Goal: Communication & Community: Answer question/provide support

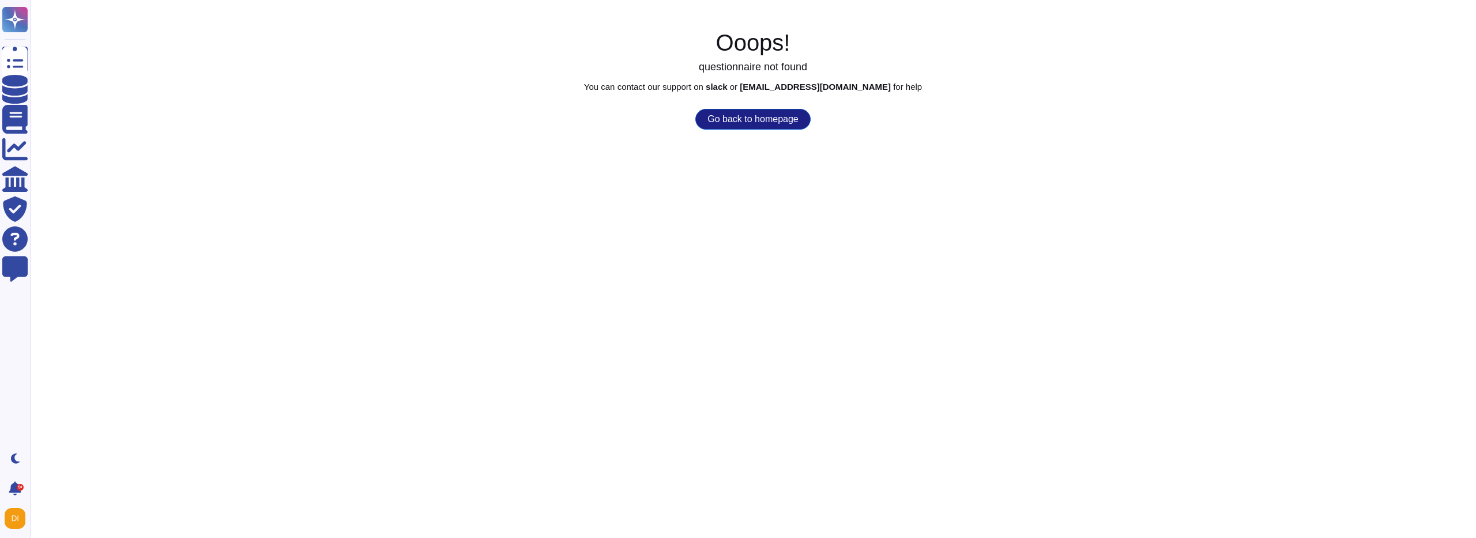
click at [779, 126] on button "Go back to homepage" at bounding box center [752, 119] width 115 height 21
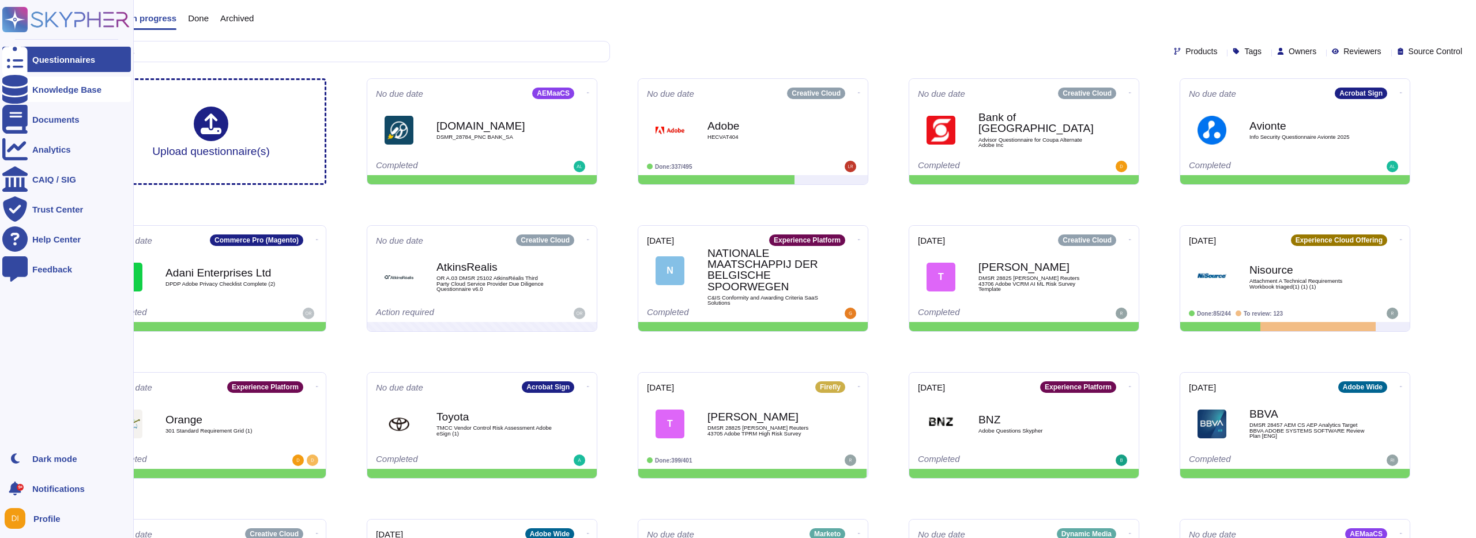
click at [13, 90] on icon at bounding box center [14, 89] width 25 height 29
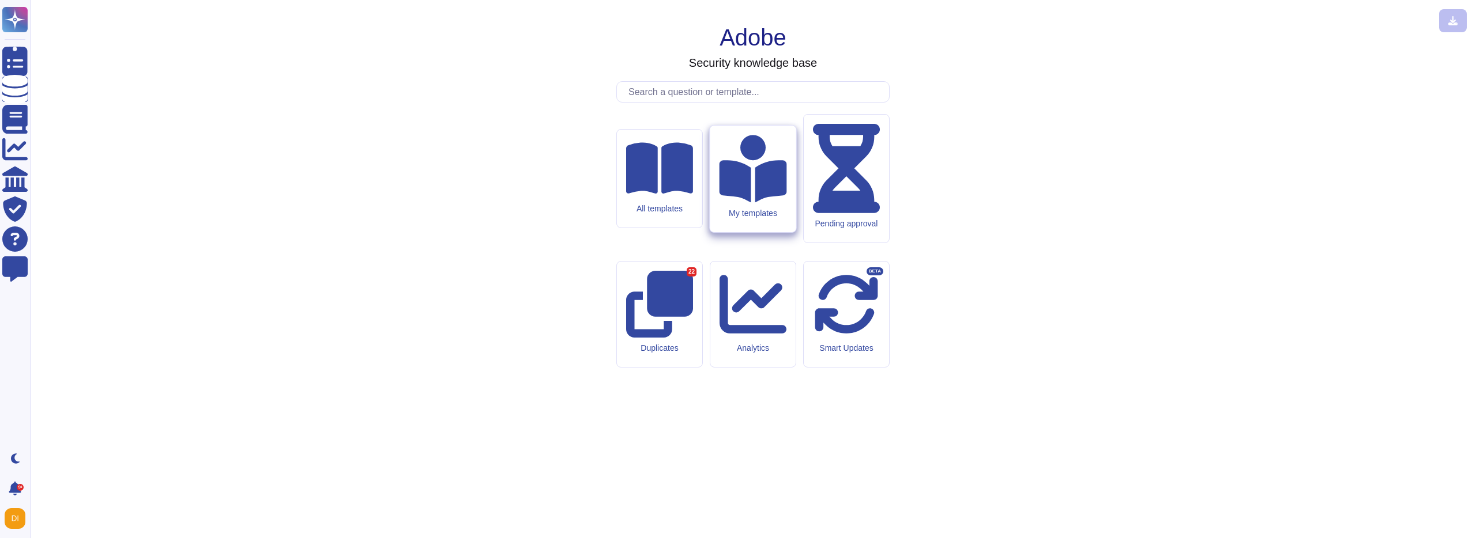
click at [765, 232] on div "My templates" at bounding box center [753, 179] width 86 height 107
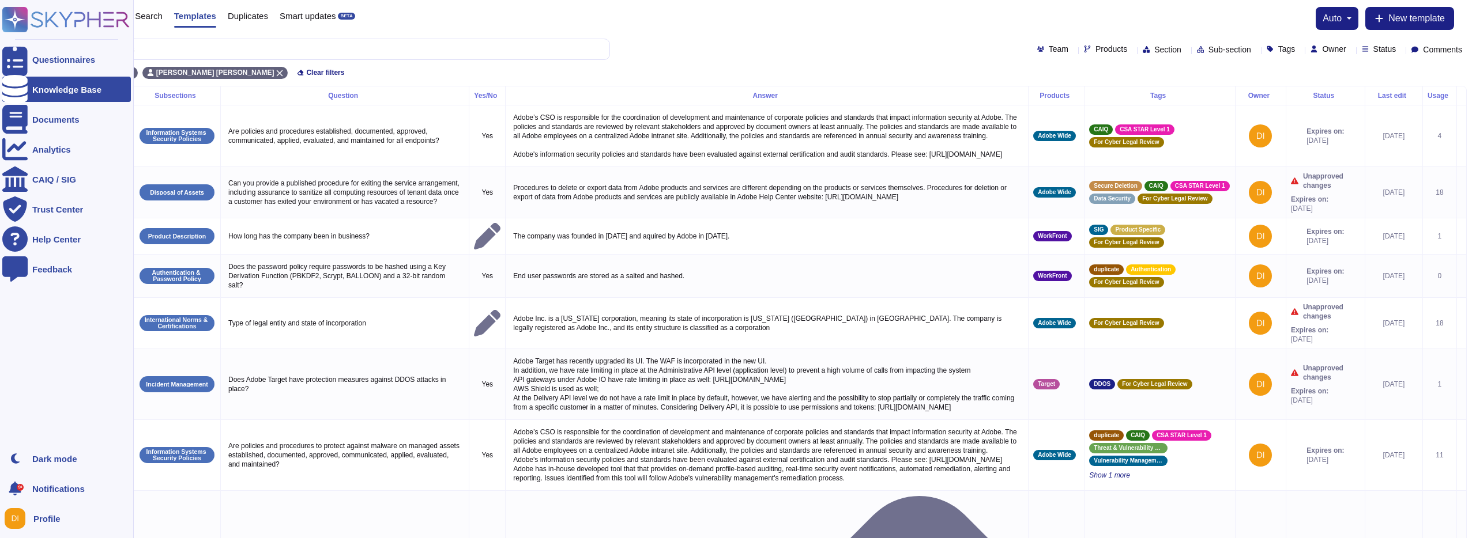
click at [44, 84] on div "Knowledge Base" at bounding box center [66, 89] width 129 height 25
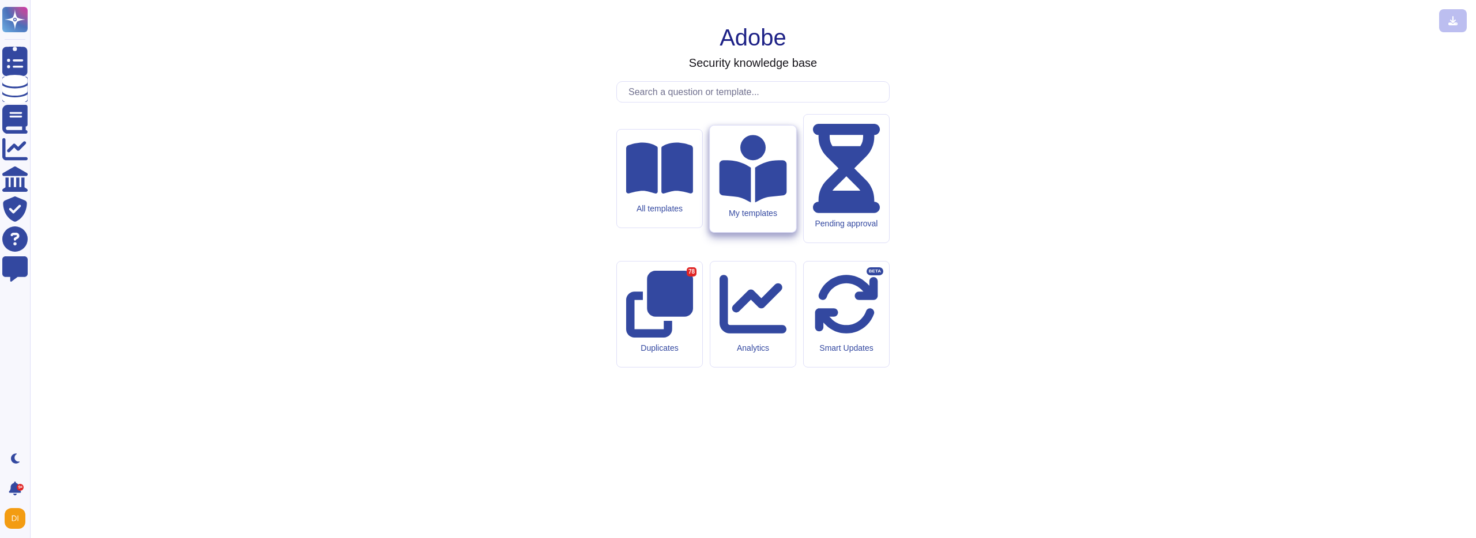
click at [740, 202] on icon at bounding box center [752, 168] width 67 height 67
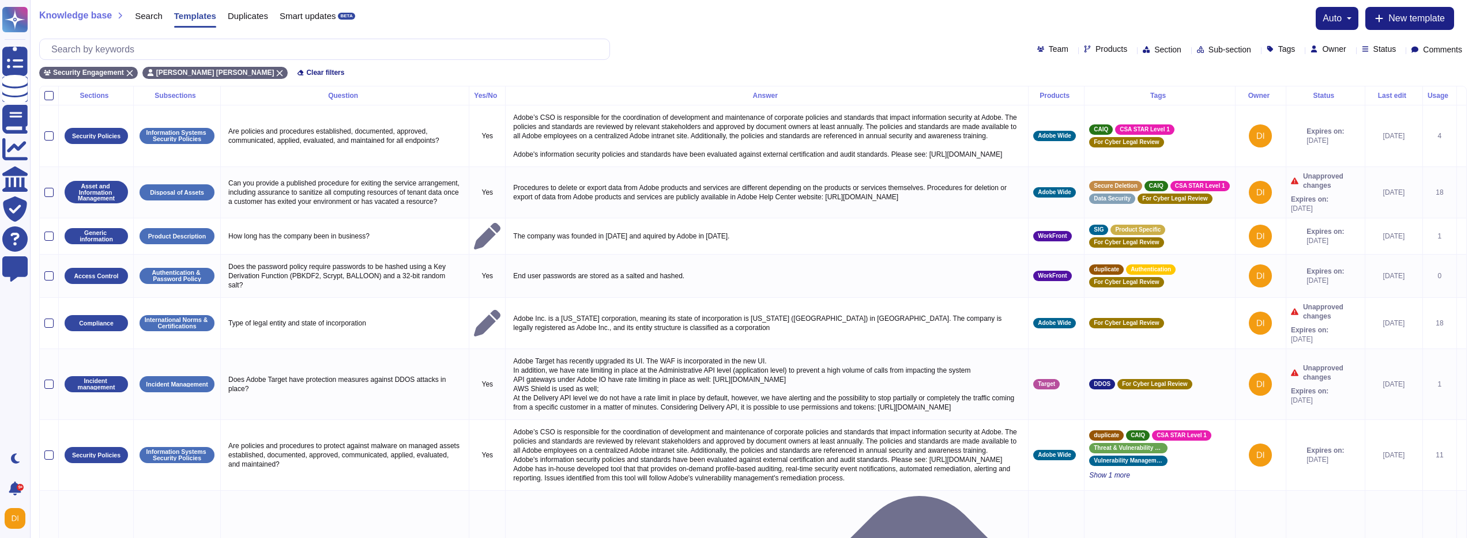
click at [1313, 92] on div "Status" at bounding box center [1325, 95] width 69 height 7
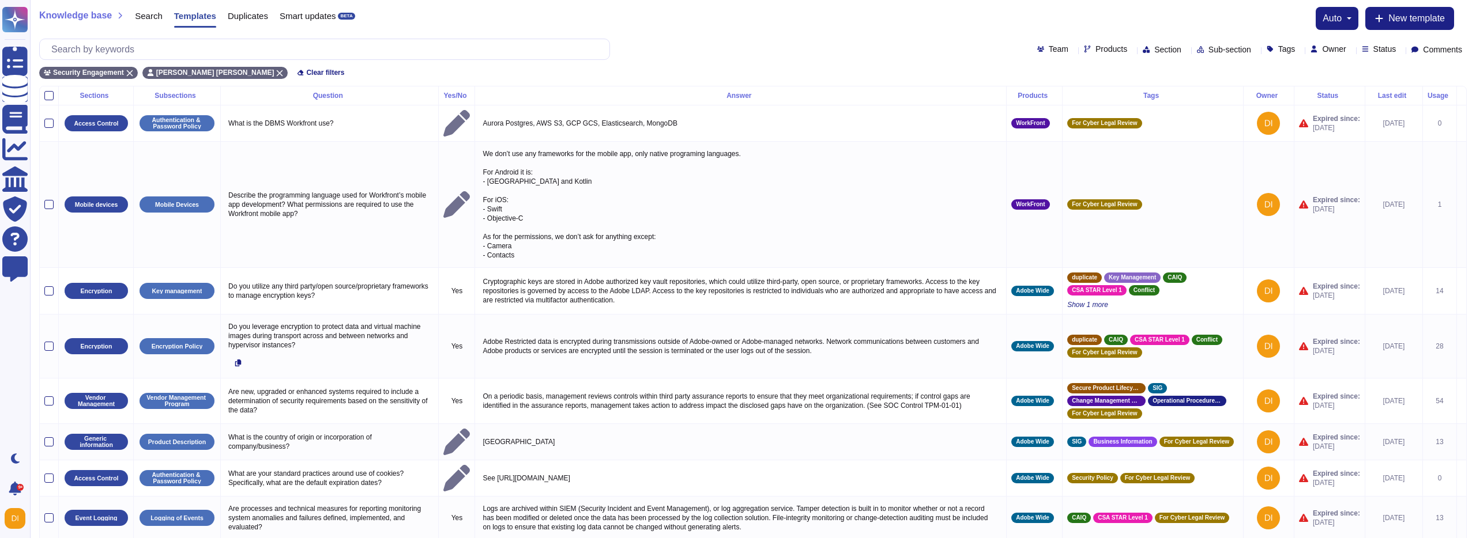
click at [1441, 44] on div "Team Products Section Sub-section Tags Owner Status Comments" at bounding box center [753, 49] width 1428 height 21
click at [1441, 51] on span "Comments" at bounding box center [1442, 50] width 39 height 8
click at [1388, 130] on div "Unread" at bounding box center [1427, 134] width 85 height 10
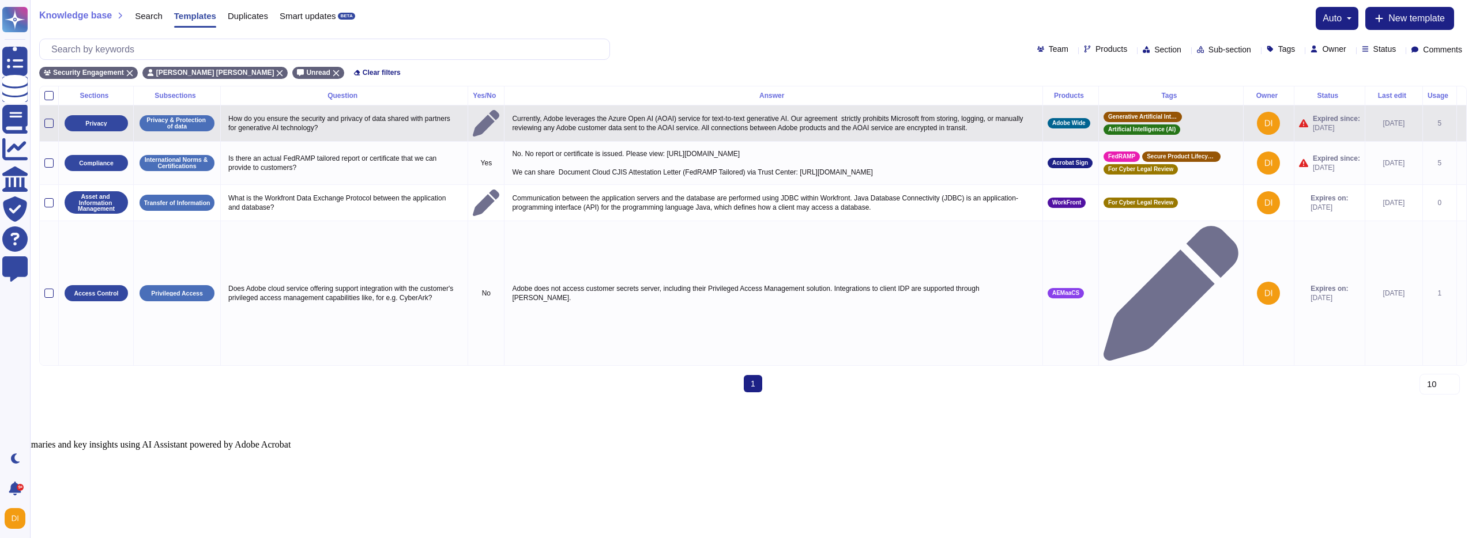
click at [699, 115] on p "Currently, Adobe leverages the Azure Open AI (AOAI) service for text-to-text ge…" at bounding box center [773, 123] width 529 height 24
type textarea "Currently, Adobe leverages the Azure Open AI (AOAI) service for text-to-text ge…"
click at [1456, 132] on td at bounding box center [1461, 123] width 10 height 36
click at [1462, 124] on icon at bounding box center [1462, 124] width 0 height 0
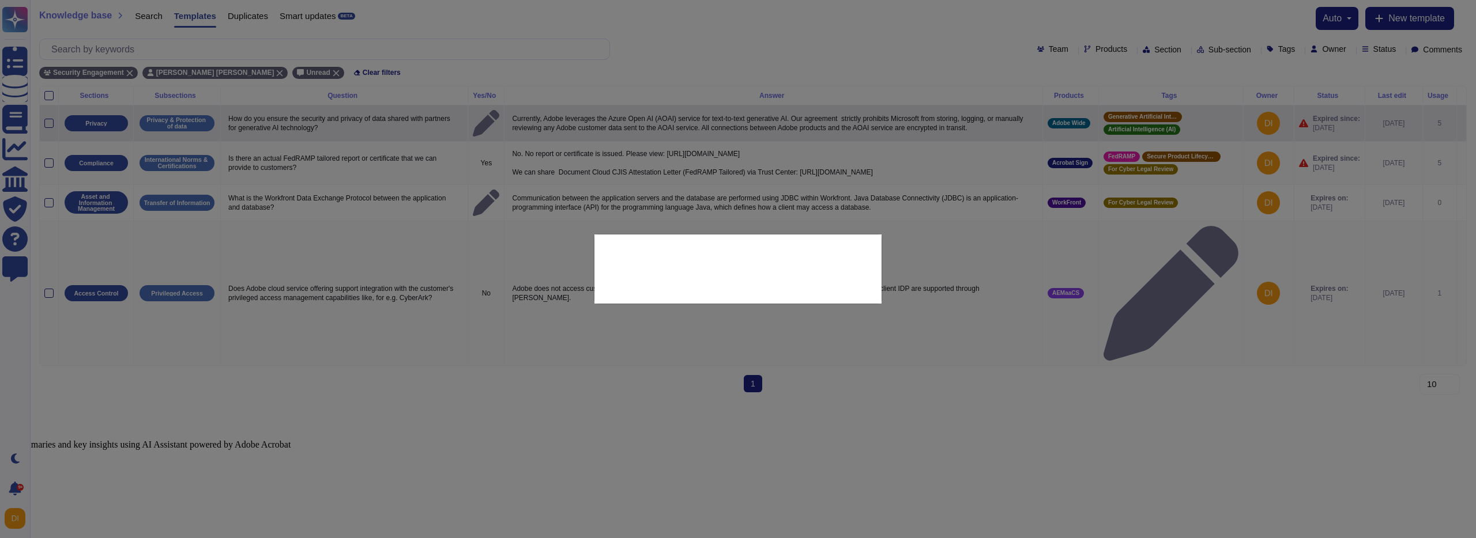
type textarea "How do you ensure the security and privacy of data shared with partners for gen…"
type textarea "Currently, Adobe leverages the Azure Open AI (AOAI) service for text-to-text ge…"
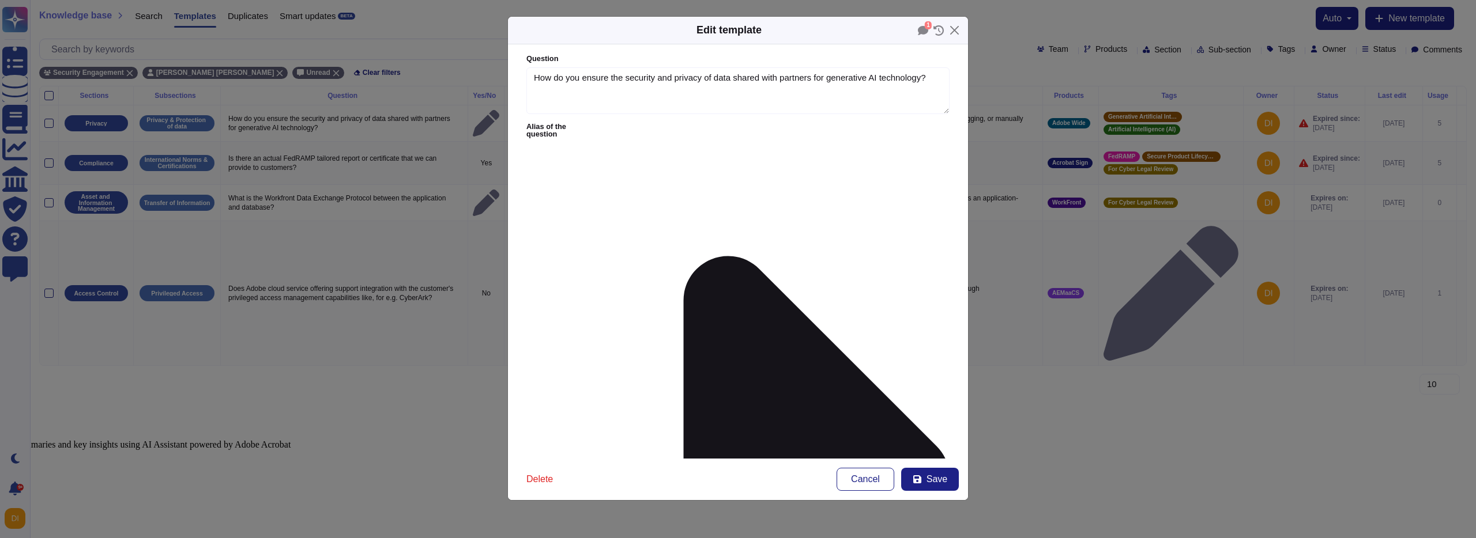
type textarea "How do you ensure the security and privacy of data shared with partners for gen…"
type textarea "Currently, Adobe leverages the Azure Open AI (AOAI) service for text-to-text ge…"
click at [919, 33] on icon at bounding box center [923, 30] width 10 height 9
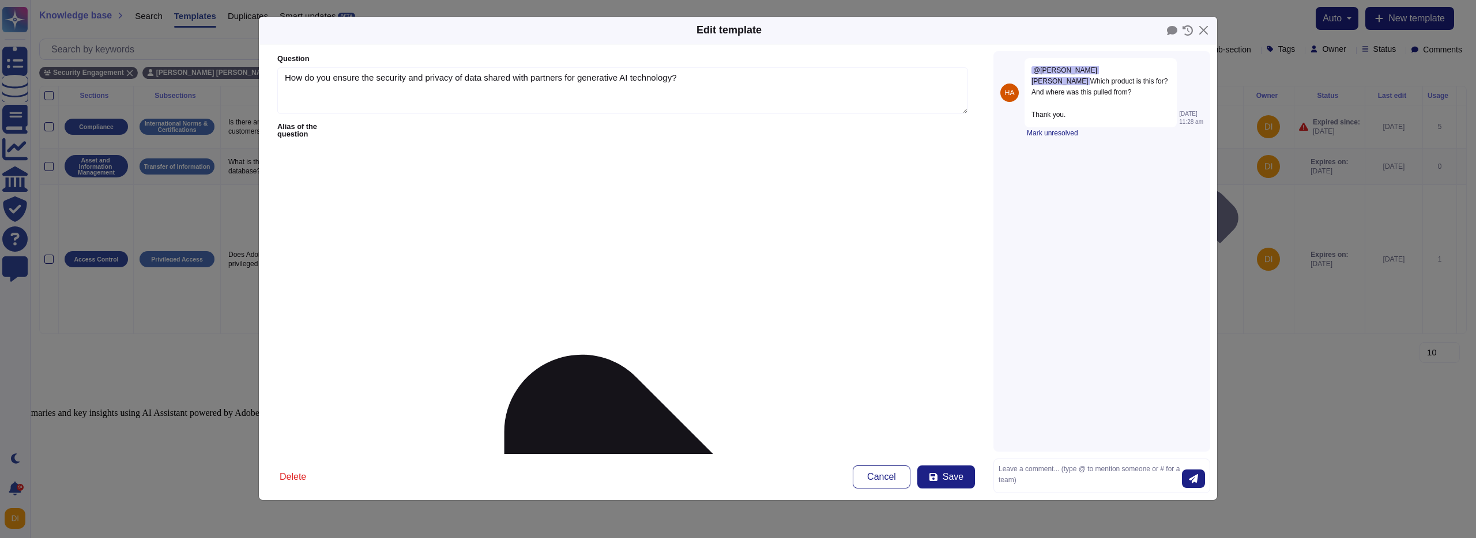
click at [1125, 180] on div "@[PERSON_NAME] [PERSON_NAME] Which product is this for? And where was this pull…" at bounding box center [1101, 251] width 217 height 401
click at [1206, 22] on button "Close" at bounding box center [1204, 30] width 18 height 18
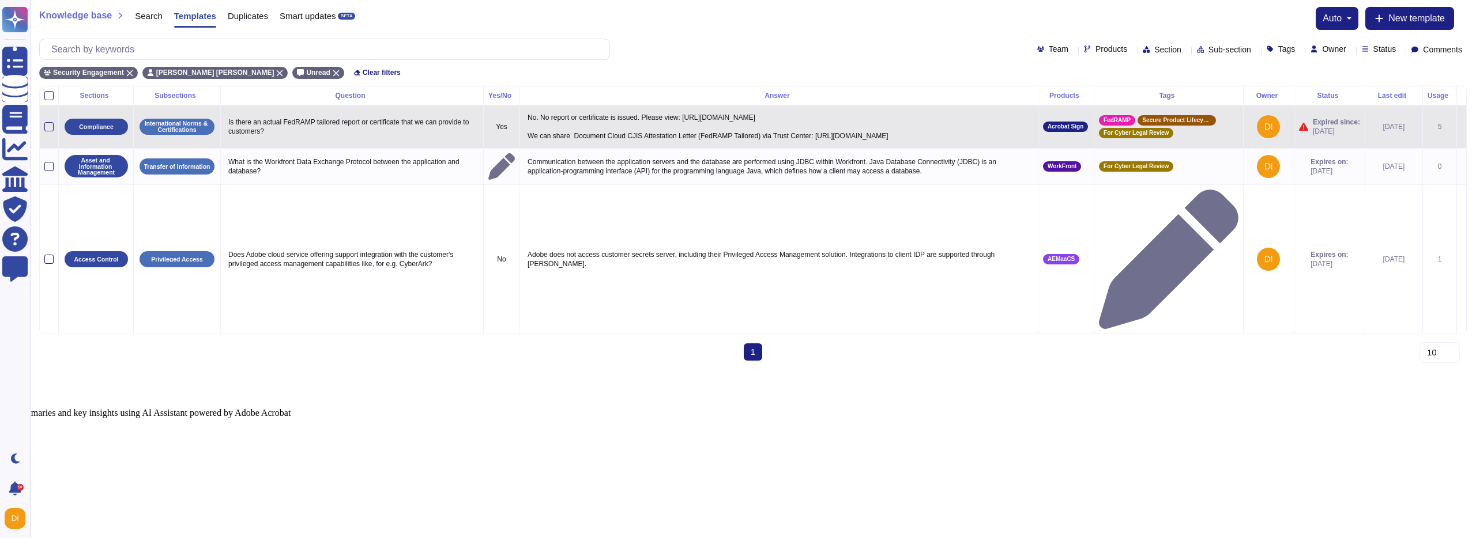
click at [1462, 127] on icon at bounding box center [1462, 127] width 0 height 0
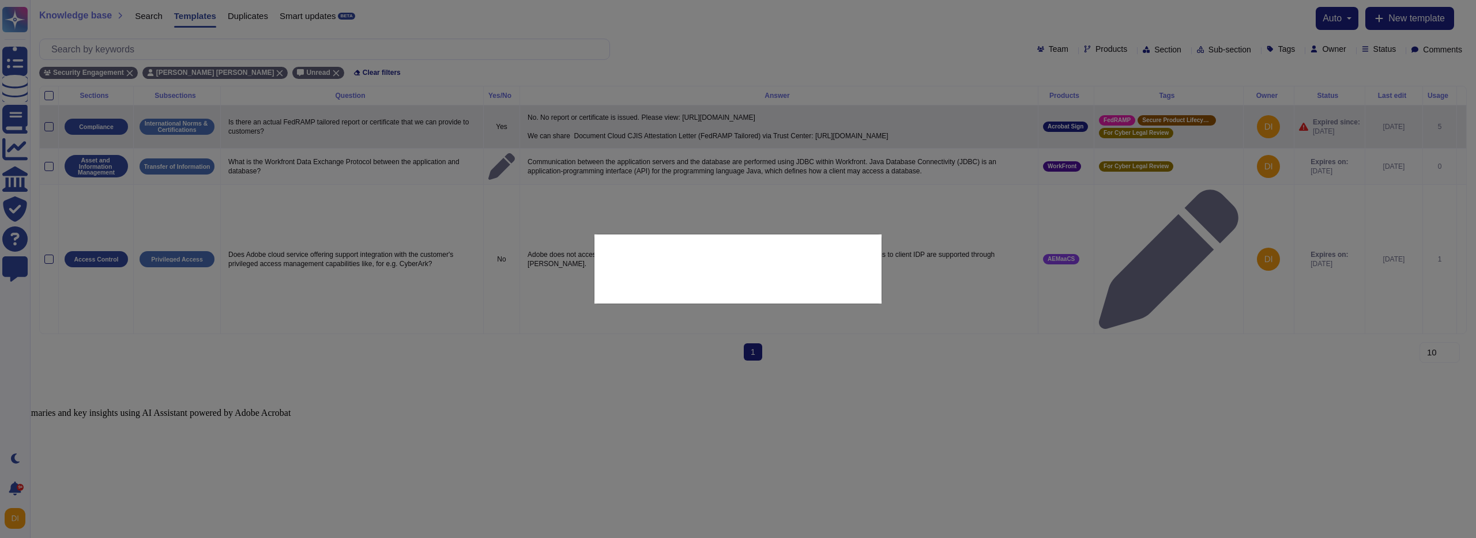
type textarea "Is there an actual FedRAMP tailored report or certificate that we can provide t…"
type textarea "No. No report or certificate is issued. Please view: [URL][DOMAIN_NAME] We can …"
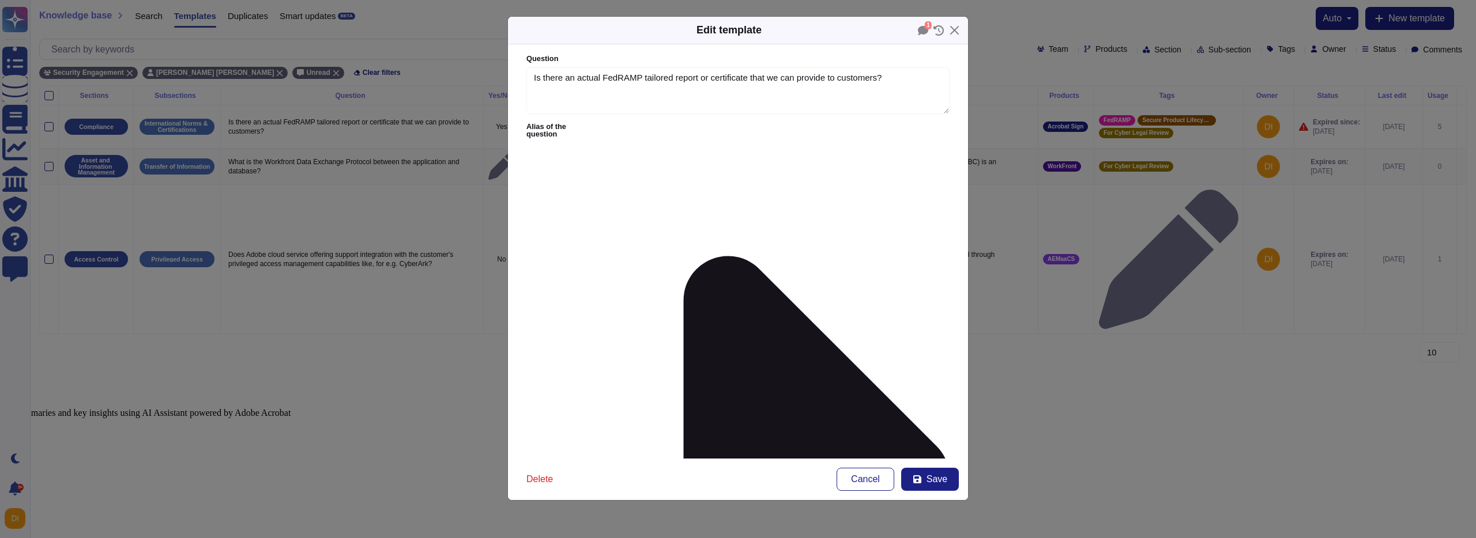
type textarea "Is there an actual FedRAMP tailored report or certificate that we can provide t…"
type textarea "No. No report or certificate is issued. Please view: [URL][DOMAIN_NAME] We can …"
click at [923, 28] on icon at bounding box center [923, 30] width 10 height 9
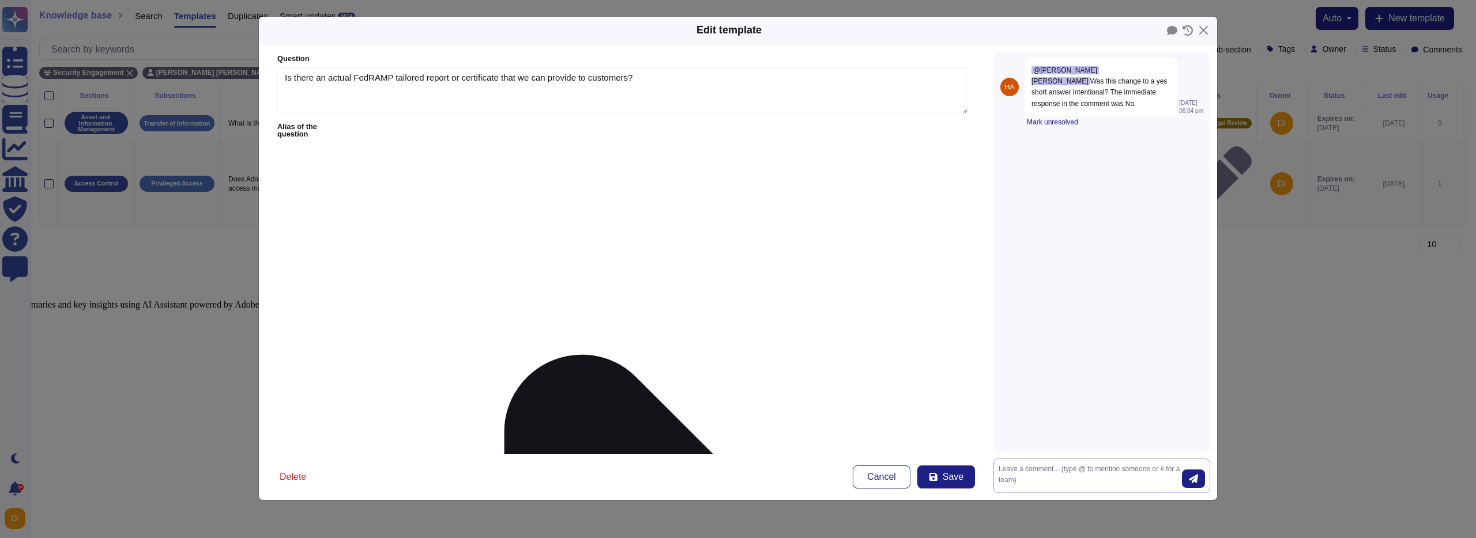
click at [1039, 467] on textarea at bounding box center [1090, 476] width 183 height 24
type textarea "sign. And I don't remember."
drag, startPoint x: 1197, startPoint y: 484, endPoint x: 1133, endPoint y: 350, distance: 148.5
click at [1133, 350] on div "@[PERSON_NAME] [PERSON_NAME] Was this change to a yes short answer intentional?…" at bounding box center [1101, 272] width 231 height 456
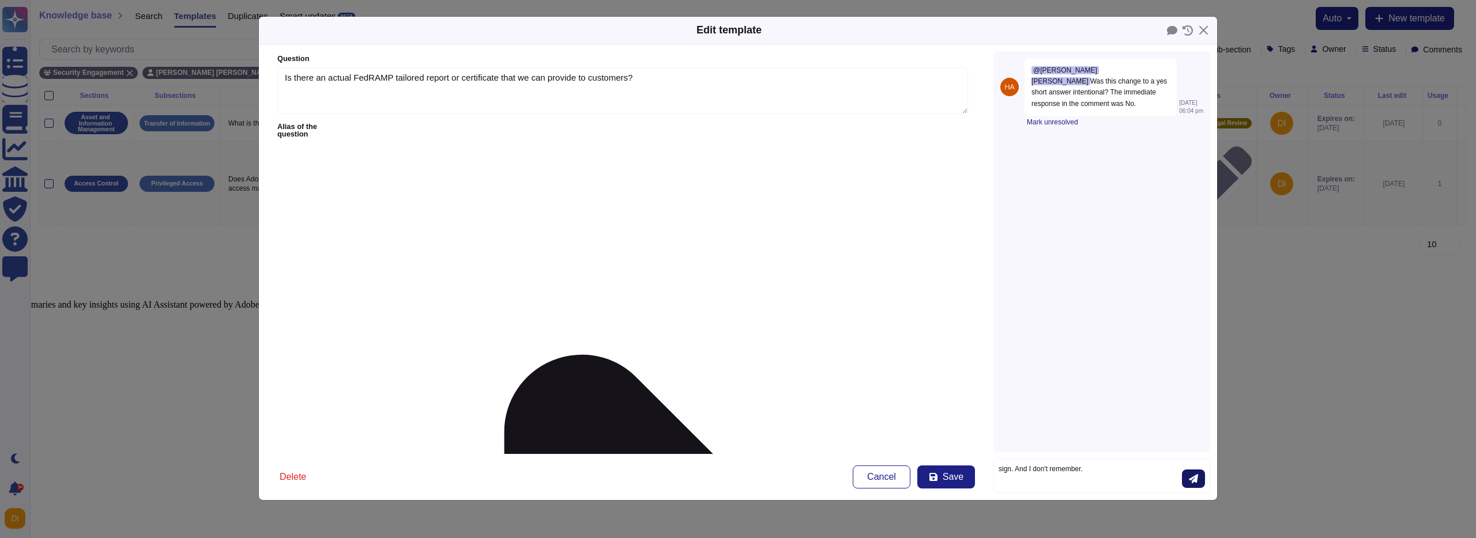
click at [1191, 483] on icon "submit" at bounding box center [1193, 478] width 9 height 9
drag, startPoint x: 1206, startPoint y: 29, endPoint x: 993, endPoint y: 312, distance: 353.8
click at [993, 312] on div "Edit template Question Is there an actual FedRAMP tailored report or certificat…" at bounding box center [737, 258] width 959 height 485
click at [1207, 34] on button "Close" at bounding box center [1204, 30] width 18 height 18
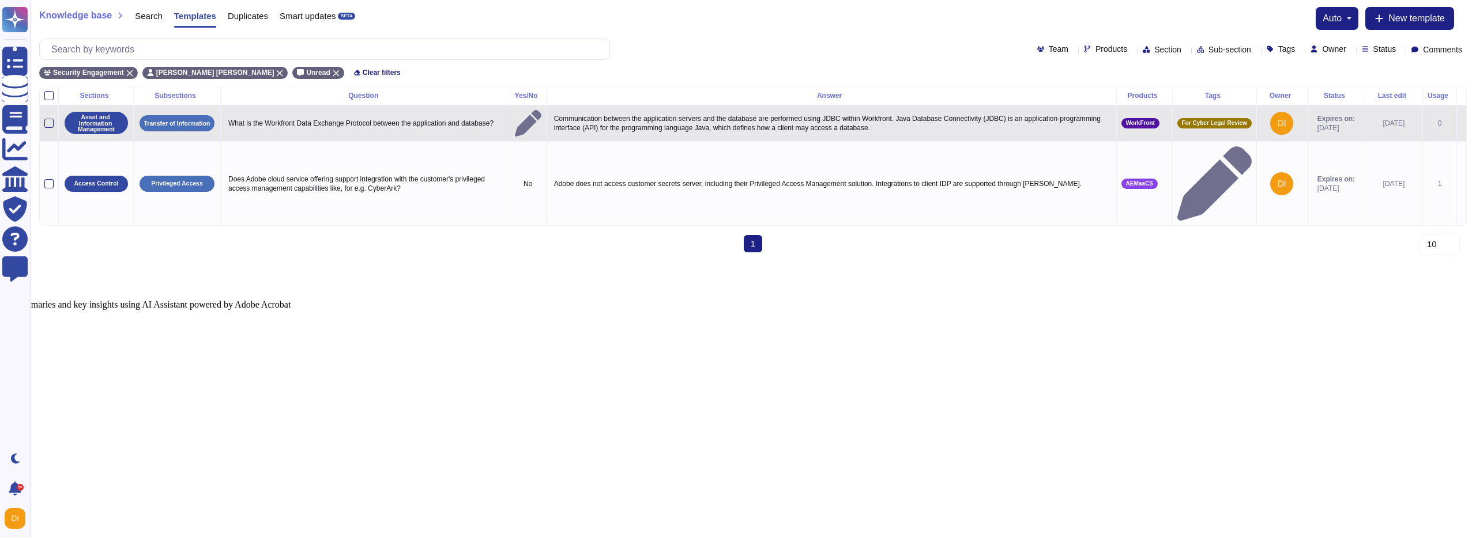
click at [974, 123] on p "Communication between the application servers and the database are performed us…" at bounding box center [831, 123] width 560 height 24
type textarea "Communication between the application servers and the database are performed us…"
click at [1462, 124] on icon at bounding box center [1462, 124] width 0 height 0
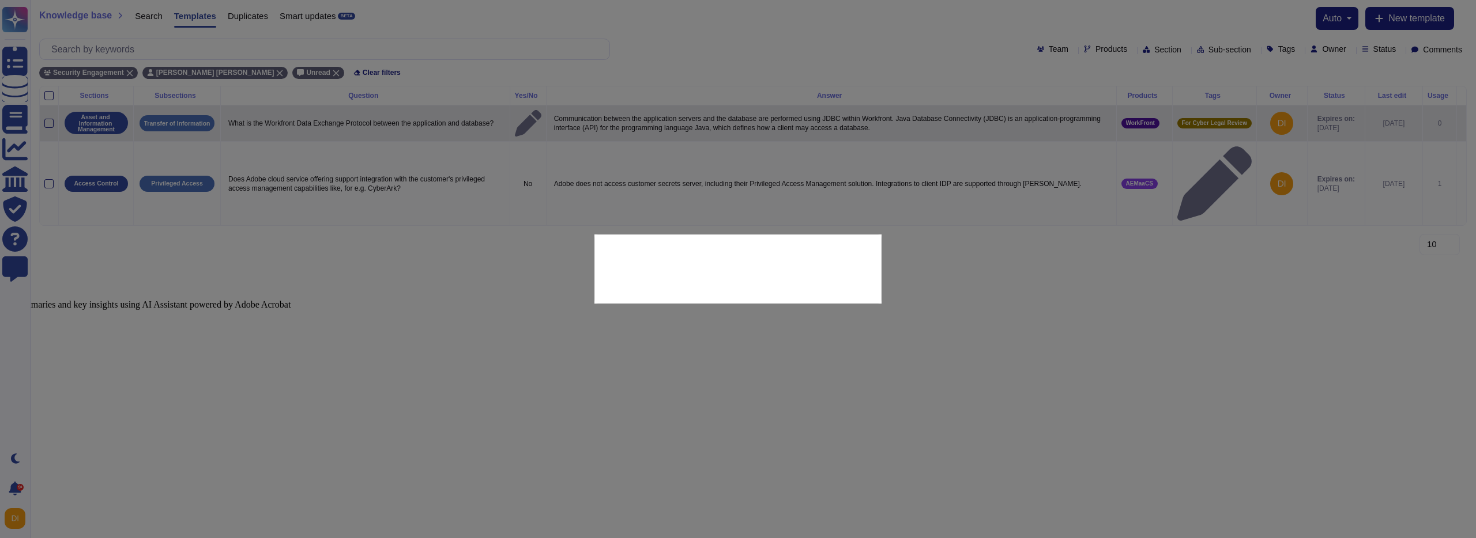
type textarea "What is the Workfront Data Exchange Protocol between the application and databa…"
type textarea "Communication between the application servers and the database are performed us…"
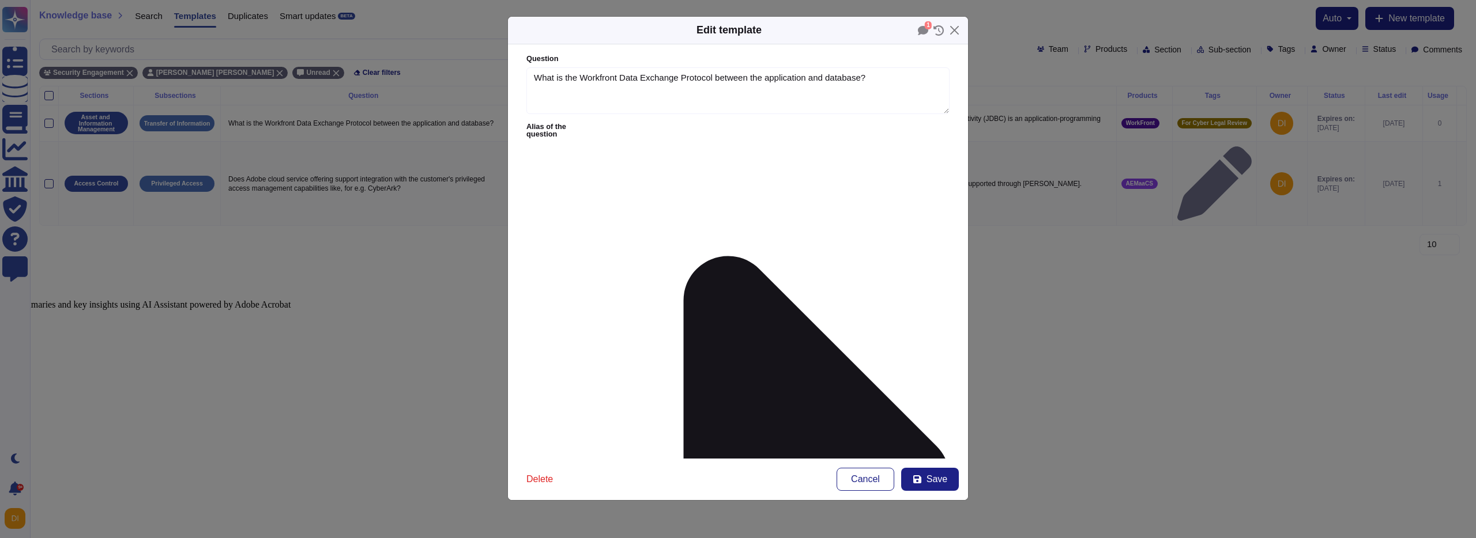
type textarea "What is the Workfront Data Exchange Protocol between the application and databa…"
type textarea "Communication between the application servers and the database are performed us…"
click at [930, 32] on div "1" at bounding box center [931, 30] width 26 height 10
click at [926, 30] on icon at bounding box center [923, 30] width 10 height 9
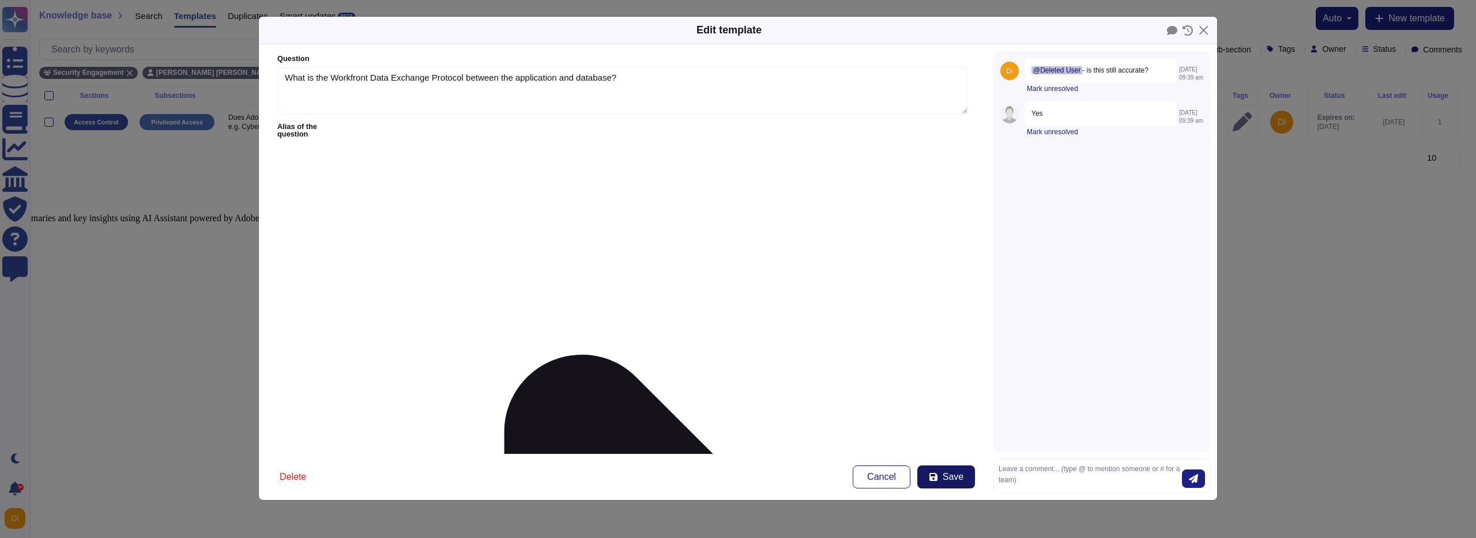
click at [944, 476] on span "Save" at bounding box center [953, 477] width 21 height 9
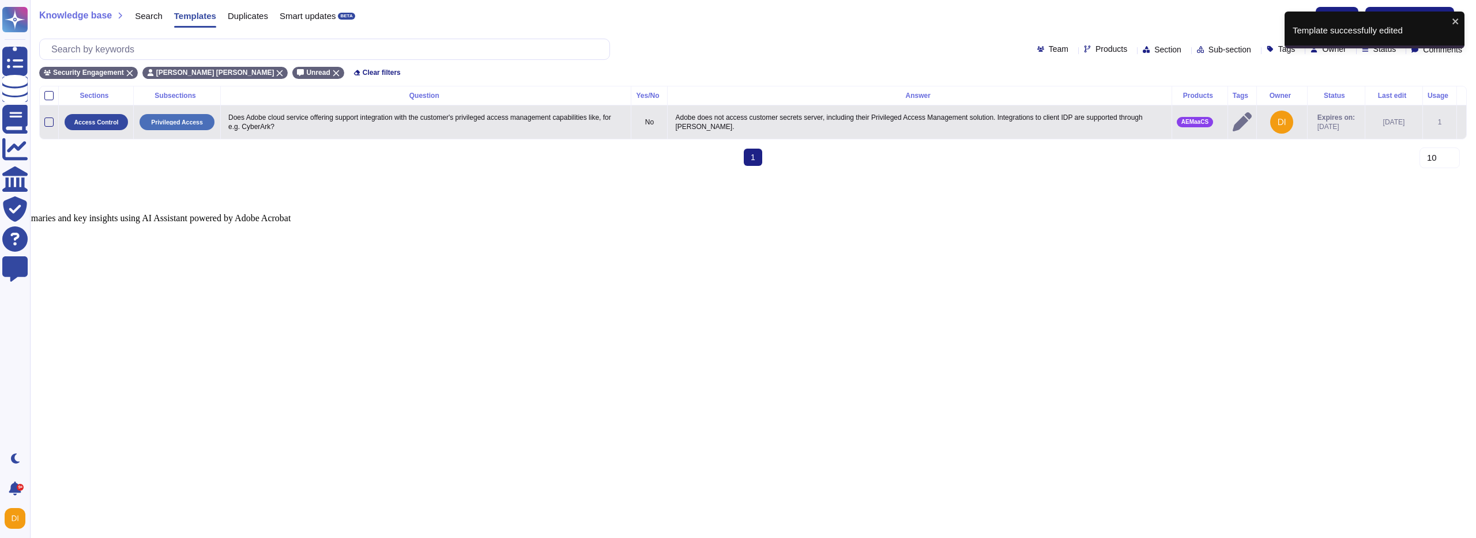
click at [1462, 123] on icon at bounding box center [1462, 123] width 0 height 0
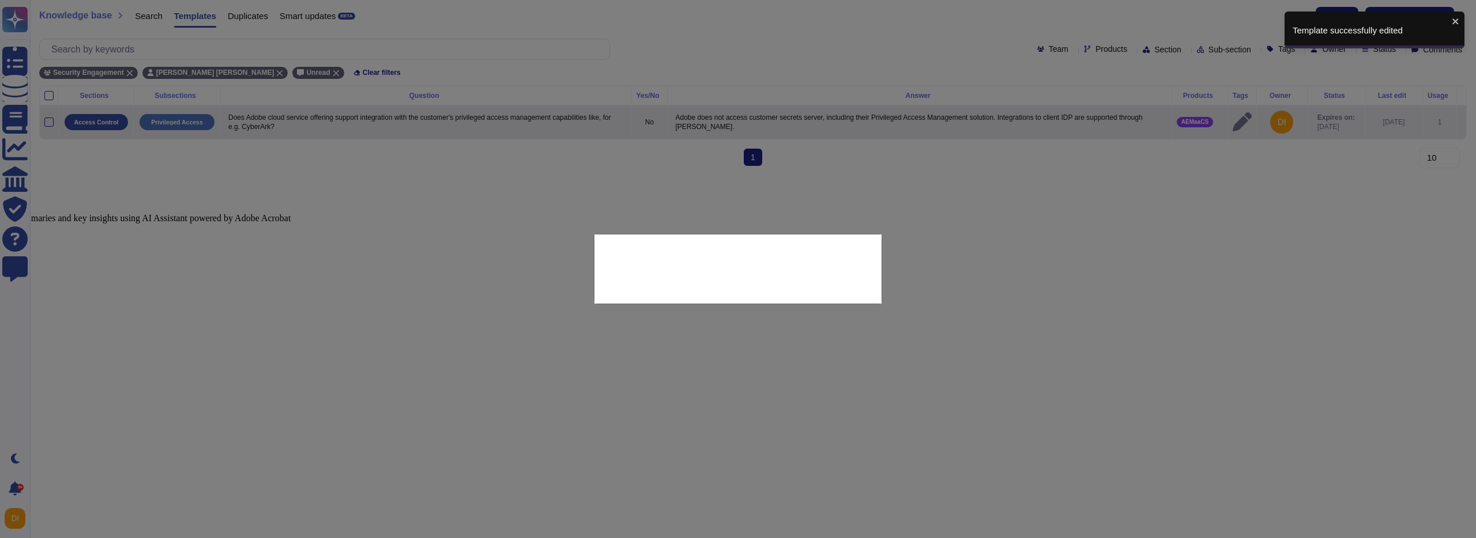
type textarea "Does Adobe cloud service offering support integration with the customer's privi…"
type textarea "Adobe does not access customer secrets server, including their Privileged Acces…"
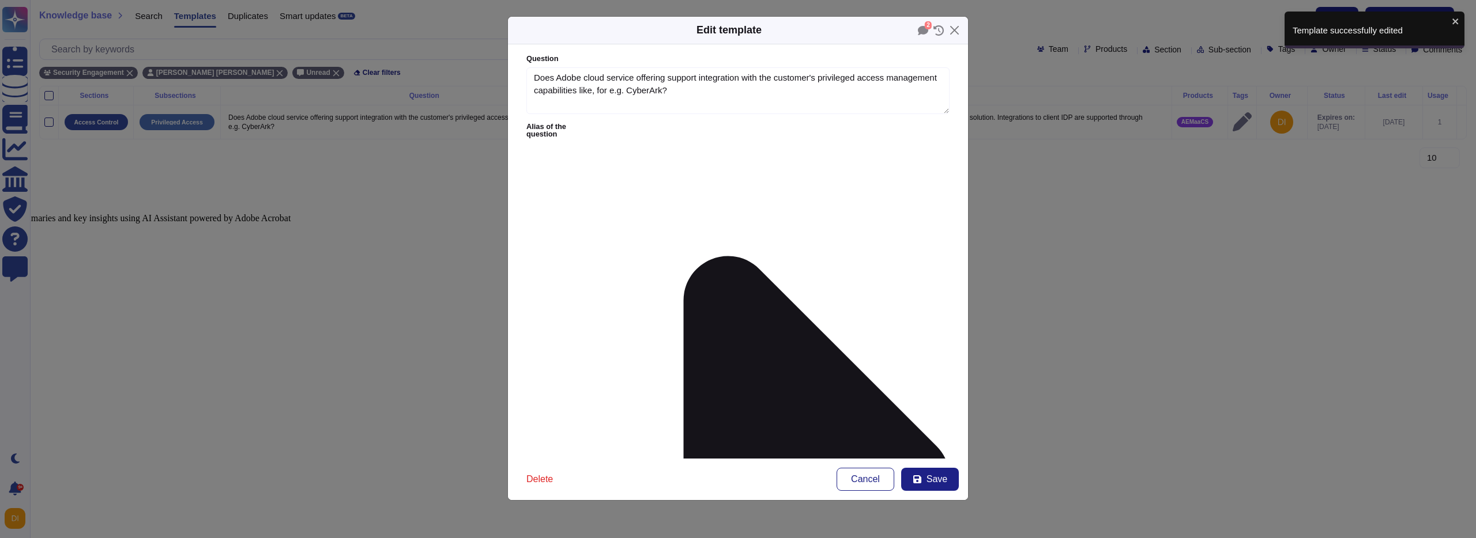
type textarea "Does Adobe cloud service offering support integration with the customer's privi…"
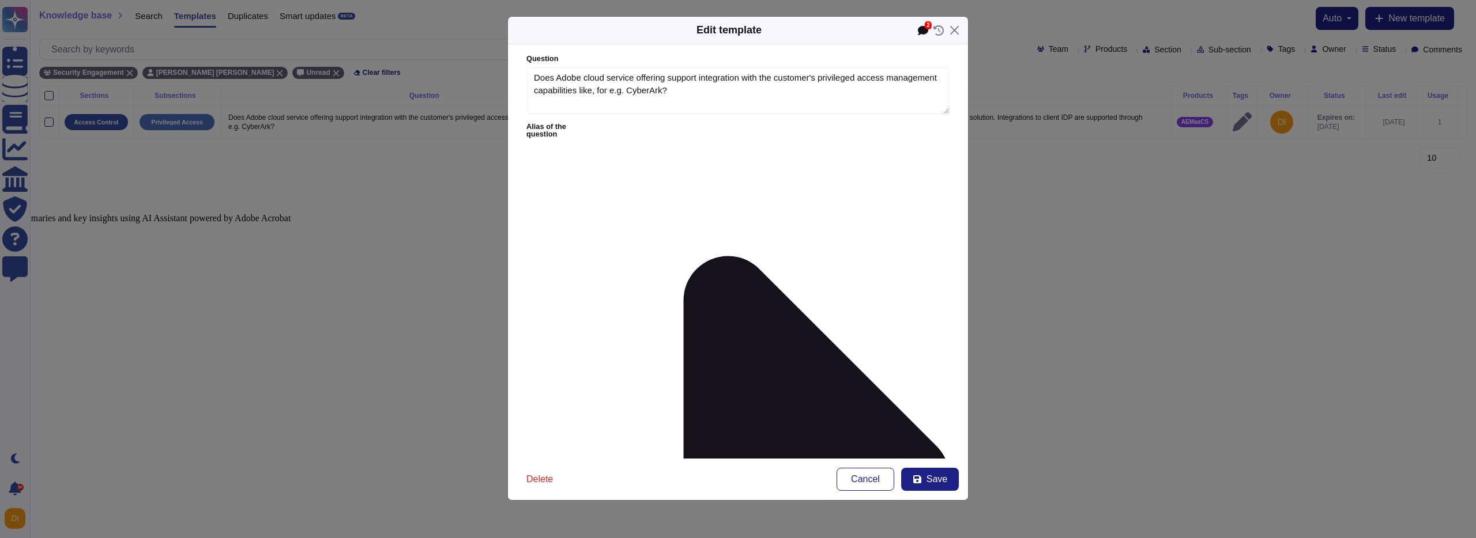
click at [925, 26] on div "2" at bounding box center [928, 25] width 7 height 8
click at [922, 27] on icon at bounding box center [923, 30] width 10 height 9
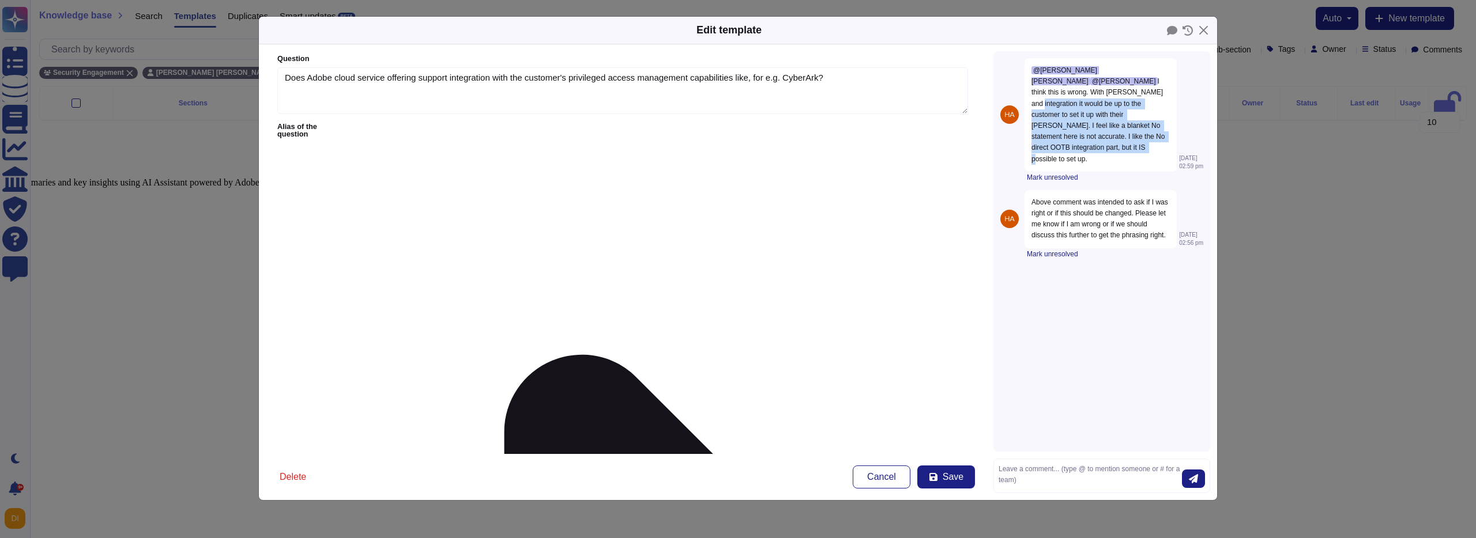
drag, startPoint x: 1075, startPoint y: 89, endPoint x: 1102, endPoint y: 148, distance: 64.8
click at [1102, 148] on div "@[PERSON_NAME] [PERSON_NAME] @[PERSON_NAME] I think this is wrong. With [PERSON…" at bounding box center [1101, 115] width 152 height 114
drag, startPoint x: 1046, startPoint y: 192, endPoint x: 1080, endPoint y: 214, distance: 40.8
click at [1080, 215] on span "Above comment was intended to ask if I was right or if this should be changed. …" at bounding box center [1100, 219] width 138 height 42
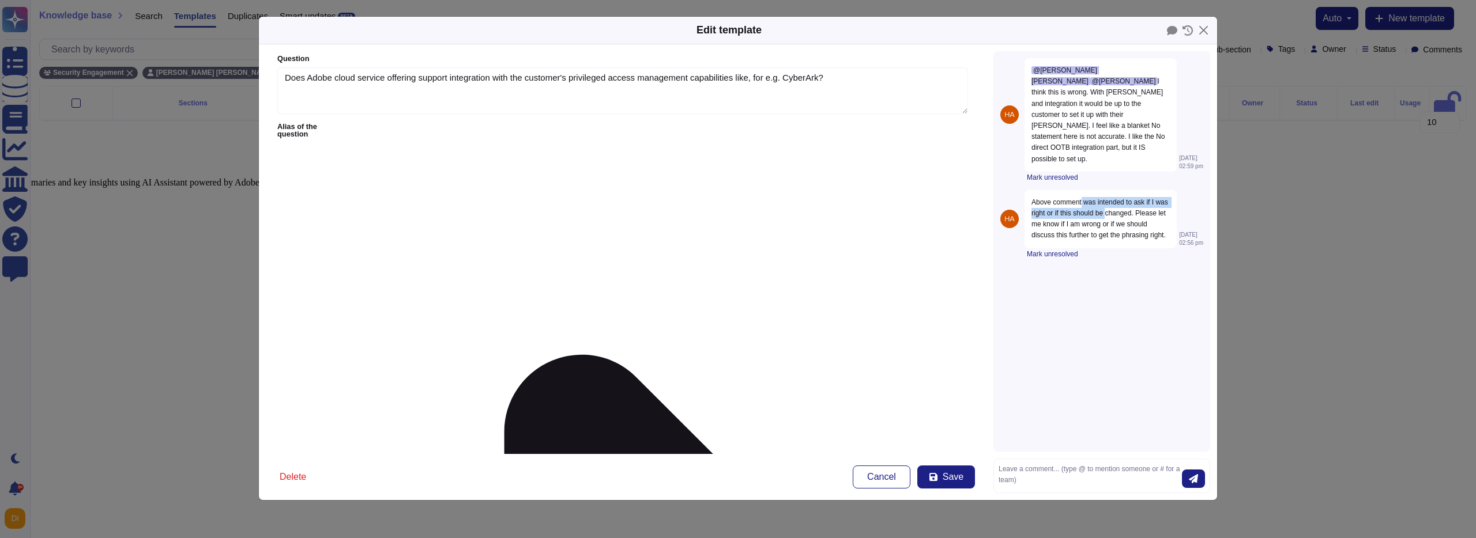
drag, startPoint x: 1084, startPoint y: 190, endPoint x: 1133, endPoint y: 197, distance: 49.0
click at [1133, 197] on div "Above comment was intended to ask if I was right or if this should be changed. …" at bounding box center [1101, 219] width 152 height 58
click at [485, 120] on form "Question Does Adobe cloud service offering support integration with the custome…" at bounding box center [623, 249] width 728 height 410
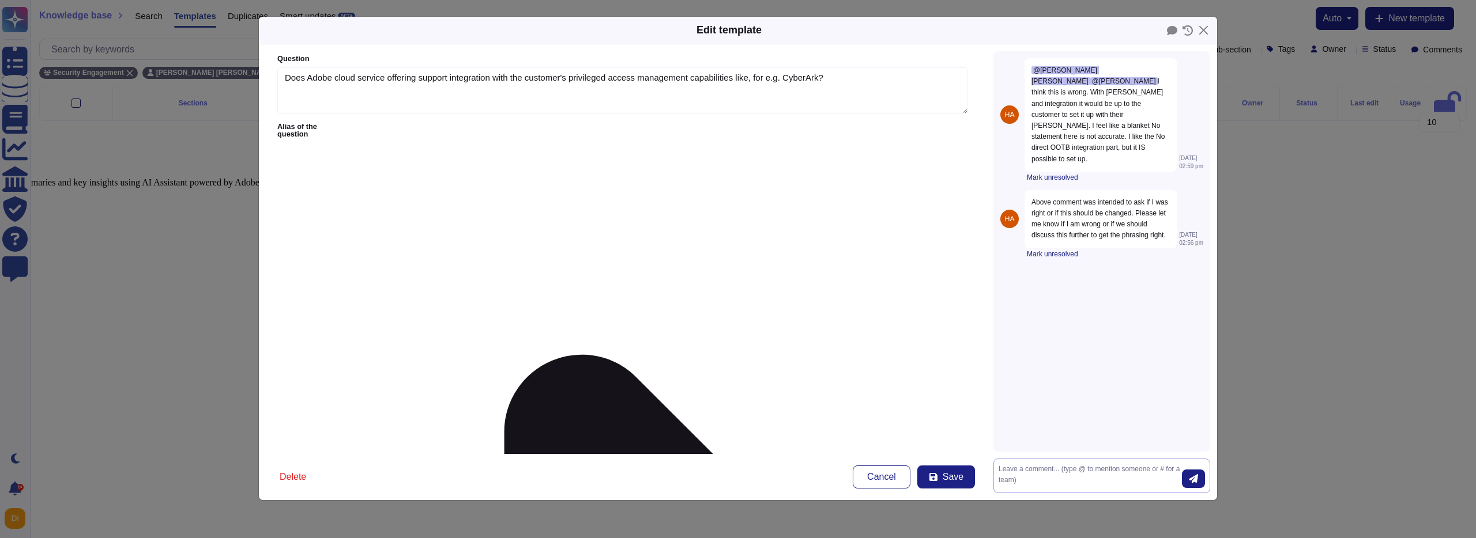
click at [1064, 474] on textarea at bounding box center [1090, 476] width 183 height 24
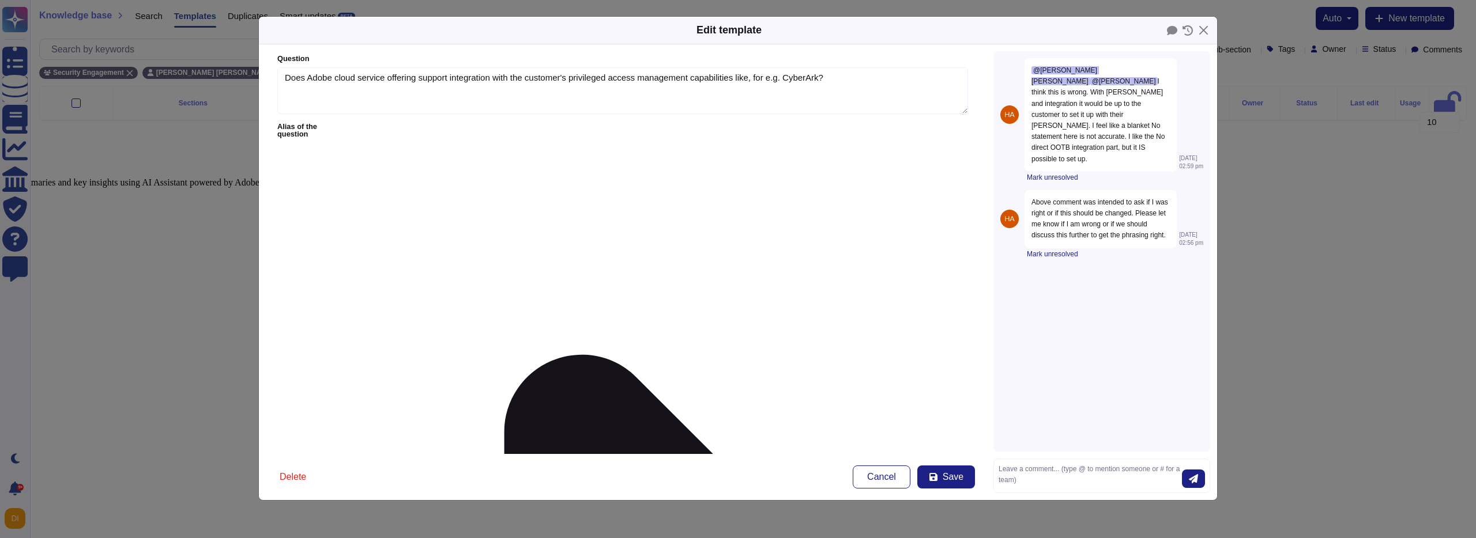
drag, startPoint x: 434, startPoint y: 165, endPoint x: 373, endPoint y: 162, distance: 60.6
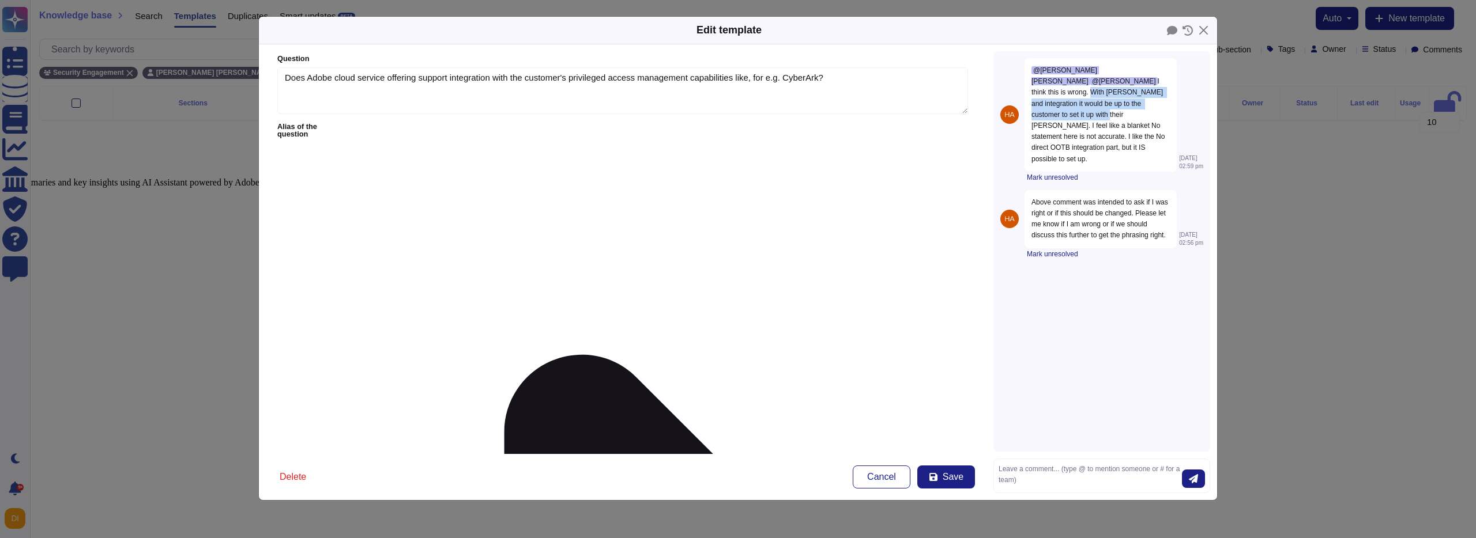
drag, startPoint x: 1121, startPoint y: 80, endPoint x: 1151, endPoint y: 102, distance: 37.0
click at [1151, 102] on span "I think this is wrong. With [PERSON_NAME] and integration it would be up to the…" at bounding box center [1098, 119] width 135 height 85
copy span "With [PERSON_NAME] and integration it would be up to the customer to set it up …"
paste textarea "With [PERSON_NAME] and integration it would be up to the customer to set it up …"
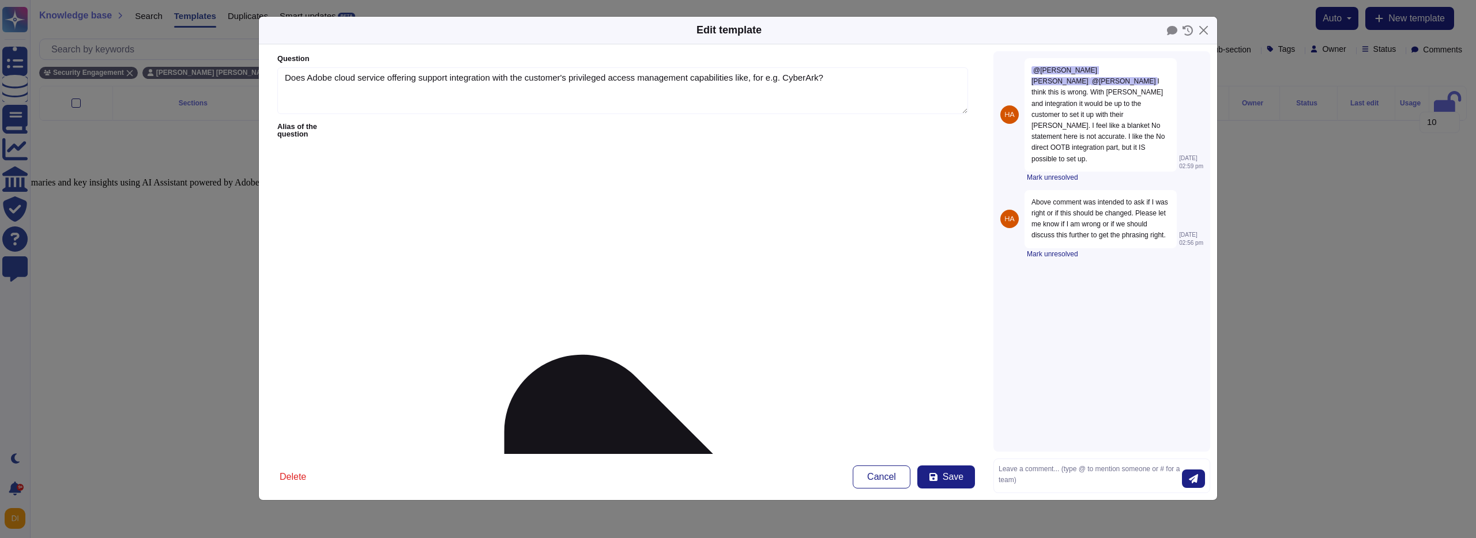
drag, startPoint x: 523, startPoint y: 162, endPoint x: 578, endPoint y: 189, distance: 61.1
type textarea "No OOTB integration. With [PERSON_NAME] and integration it would be up to the c…"
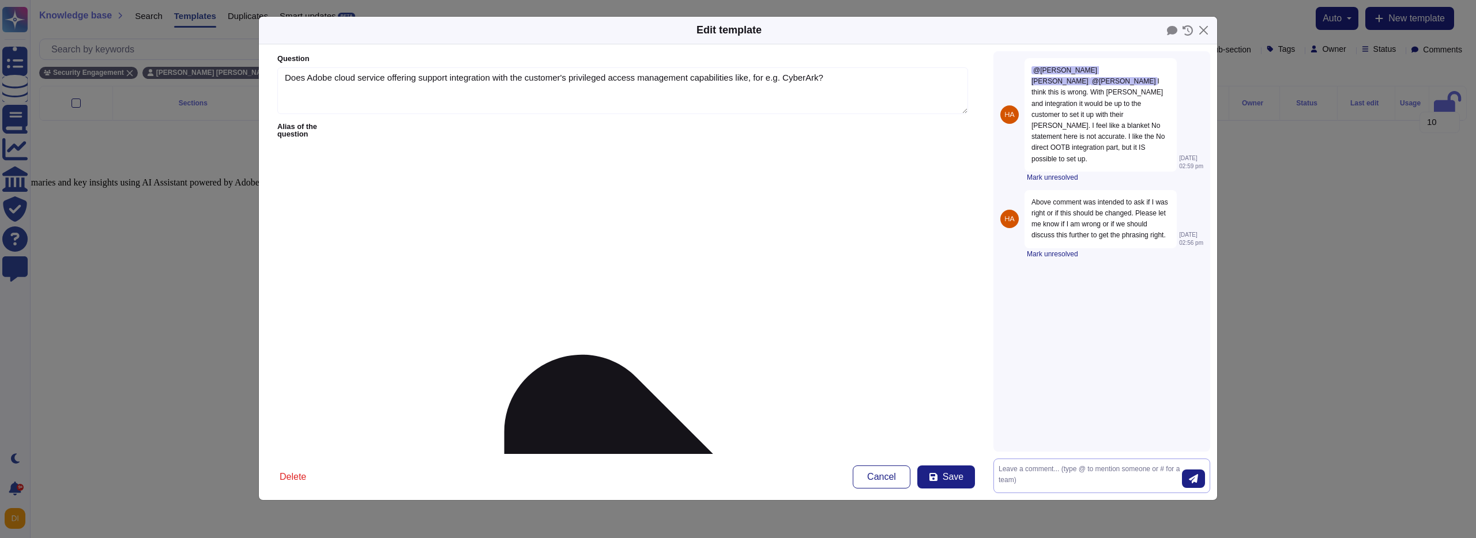
click at [1124, 466] on textarea at bounding box center [1090, 476] width 183 height 24
type textarea "Can you please review, [PERSON_NAME]? thanks!"
click at [1198, 479] on button "submit" at bounding box center [1193, 479] width 23 height 18
click at [1070, 481] on textarea at bounding box center [1090, 476] width 183 height 24
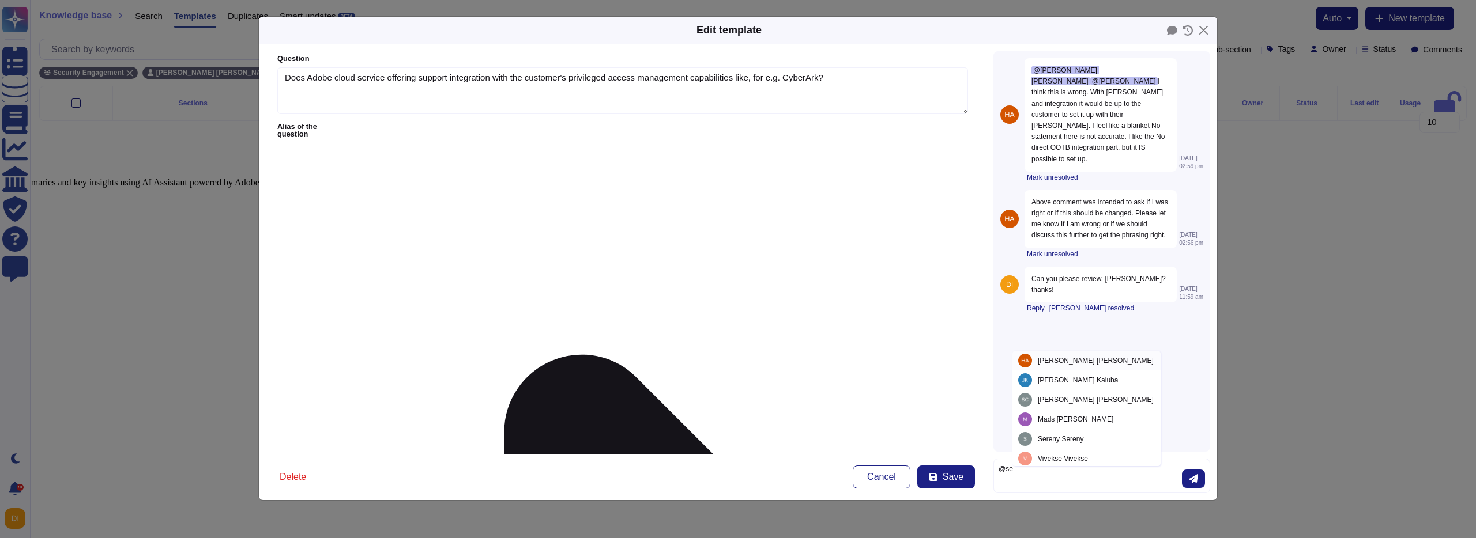
click at [1059, 357] on span "[PERSON_NAME]" at bounding box center [1096, 360] width 116 height 7
type textarea "@[PERSON_NAME]"
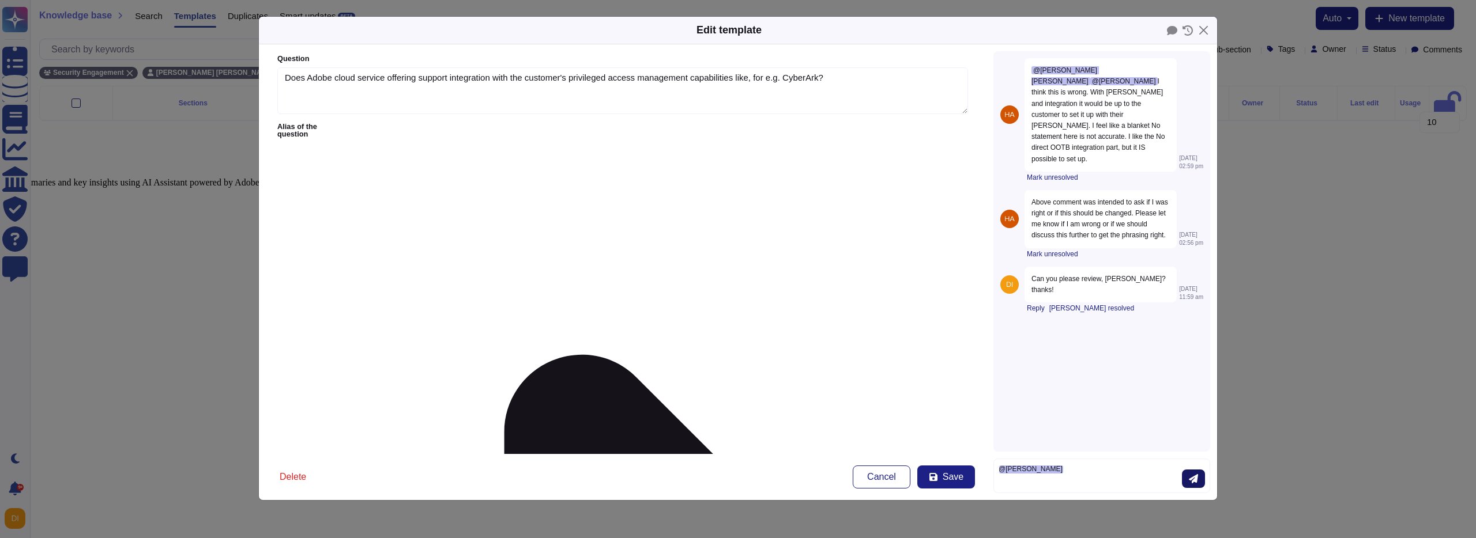
click at [1189, 481] on icon "submit" at bounding box center [1193, 478] width 9 height 9
click at [1204, 29] on button "Close" at bounding box center [1204, 30] width 18 height 18
